Goal: Information Seeking & Learning: Learn about a topic

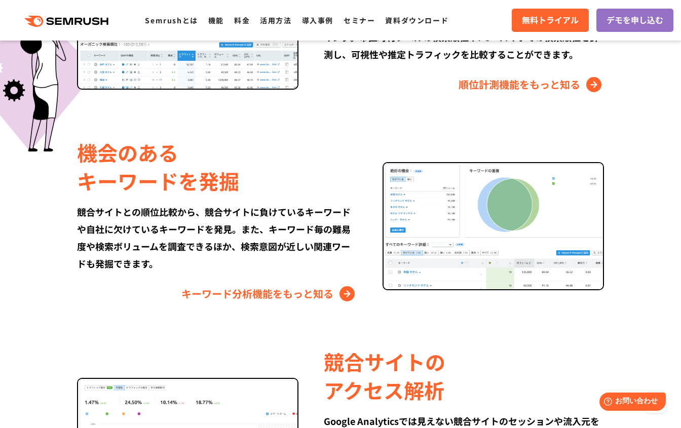
scroll to position [709, 0]
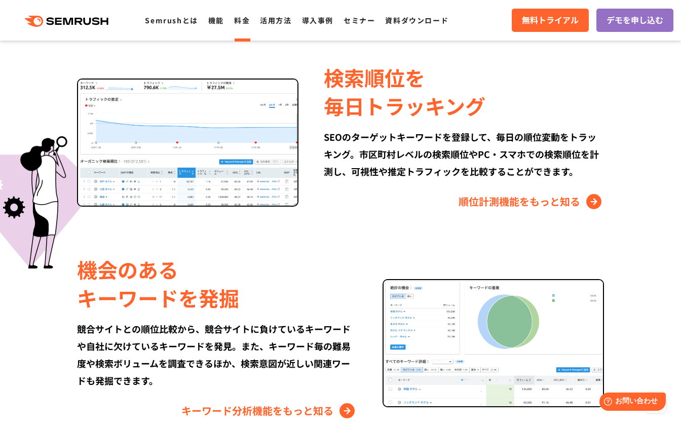
click at [250, 20] on link "料金" at bounding box center [242, 20] width 16 height 10
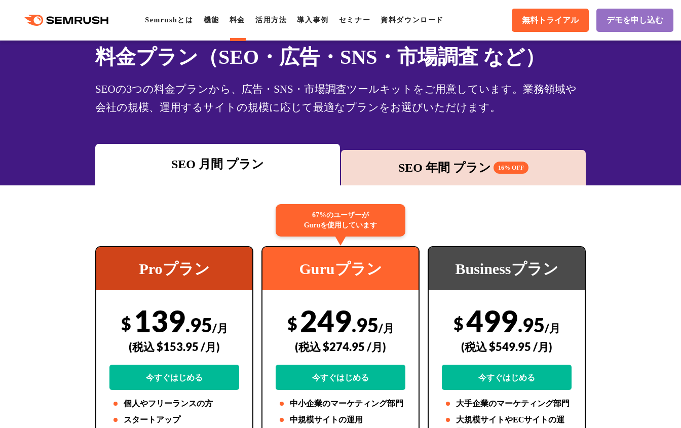
scroll to position [152, 0]
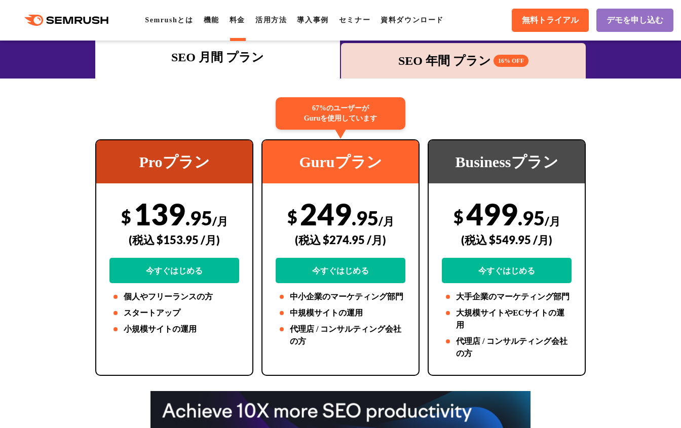
click at [307, 214] on div "$ 249 .95 /月 (税込 $274.95 /月) 今すぐはじめる" at bounding box center [341, 239] width 130 height 87
drag, startPoint x: 331, startPoint y: 240, endPoint x: 348, endPoint y: 239, distance: 17.8
click at [348, 239] on div "(税込 $274.95 /月)" at bounding box center [341, 240] width 130 height 36
copy div "274"
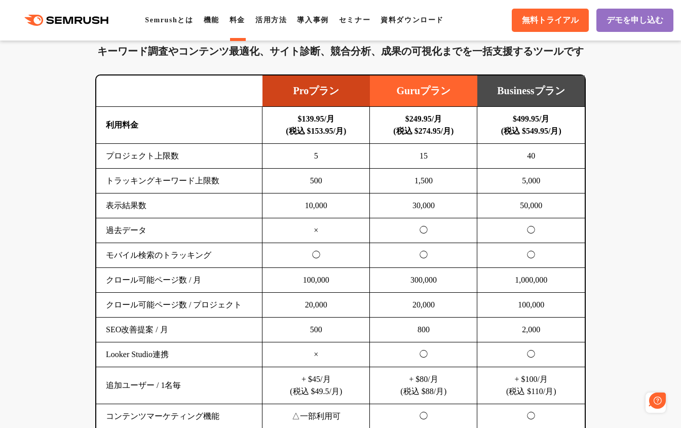
scroll to position [0, 0]
